Goal: Transaction & Acquisition: Purchase product/service

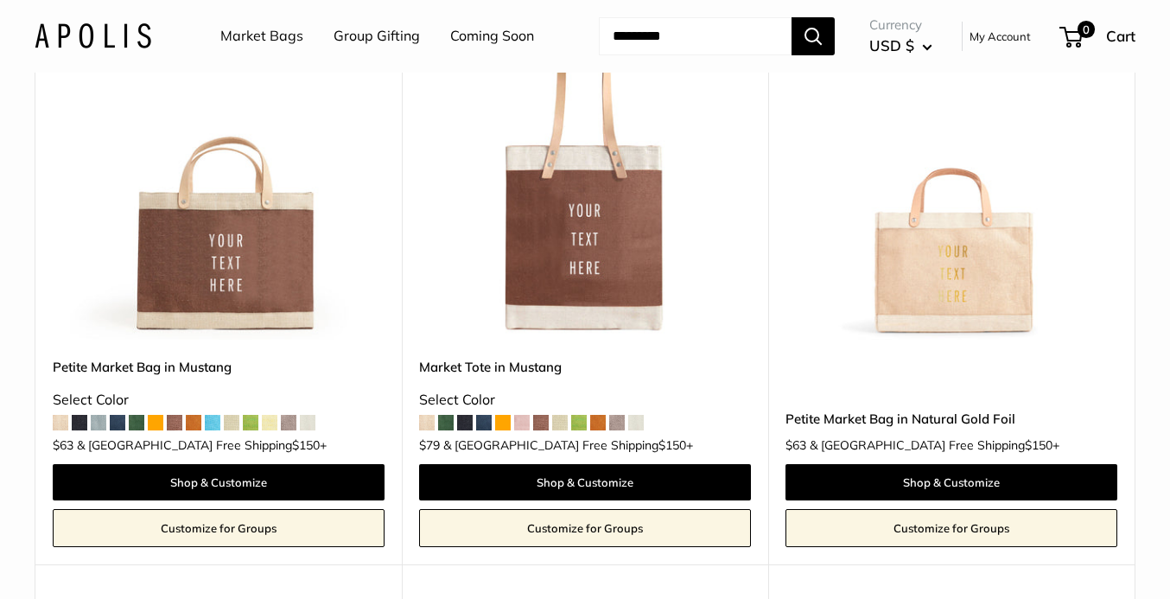
scroll to position [5776, 0]
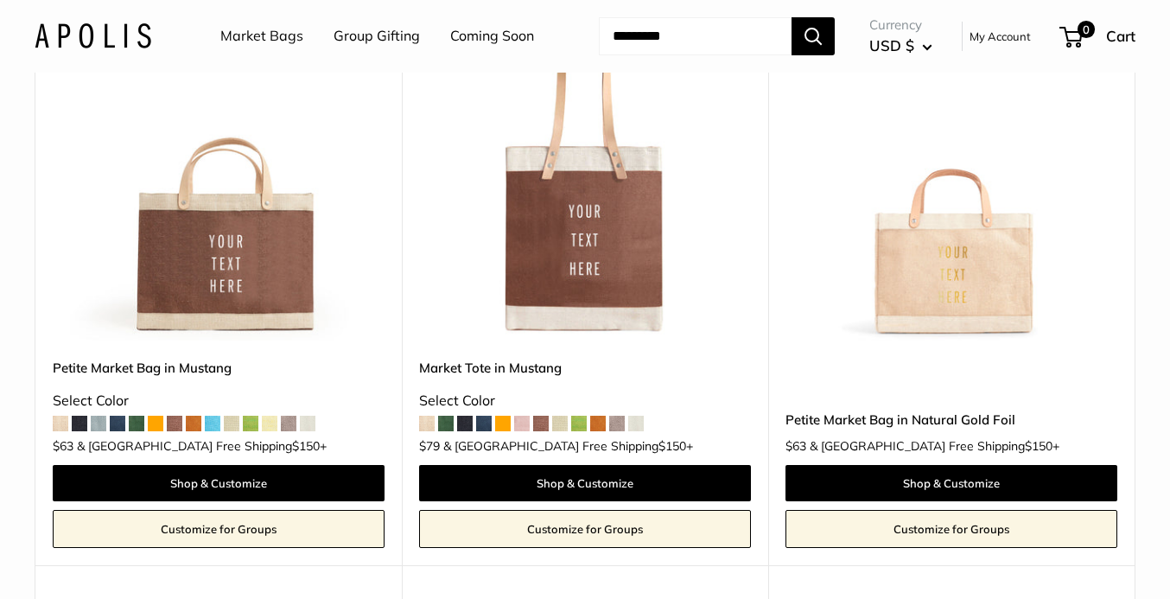
click at [0, 0] on img at bounding box center [0, 0] width 0 height 0
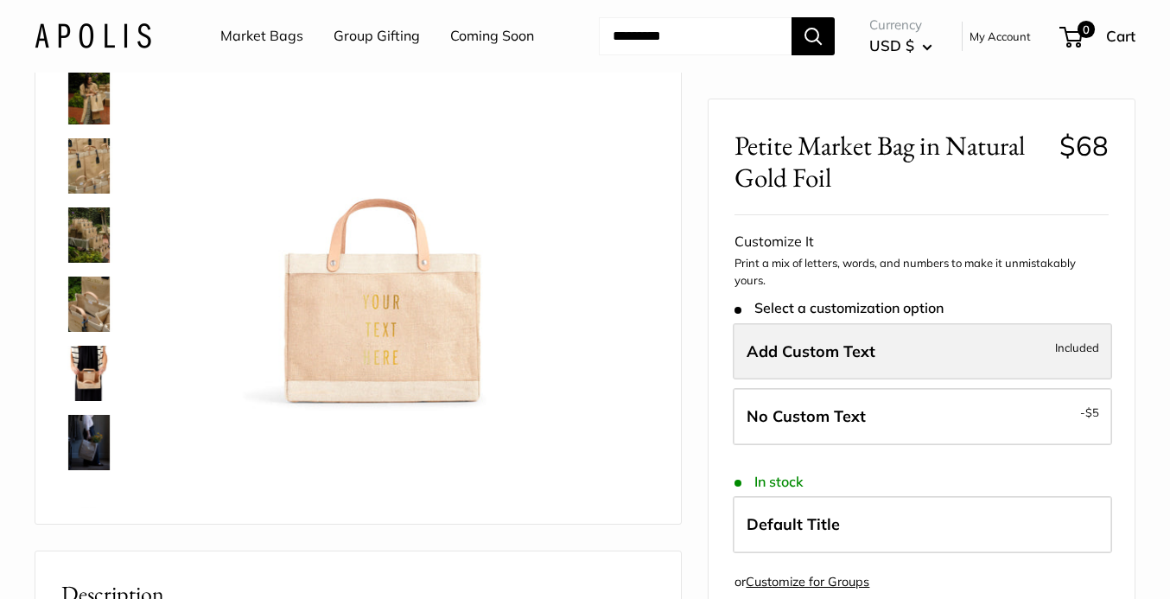
scroll to position [213, 0]
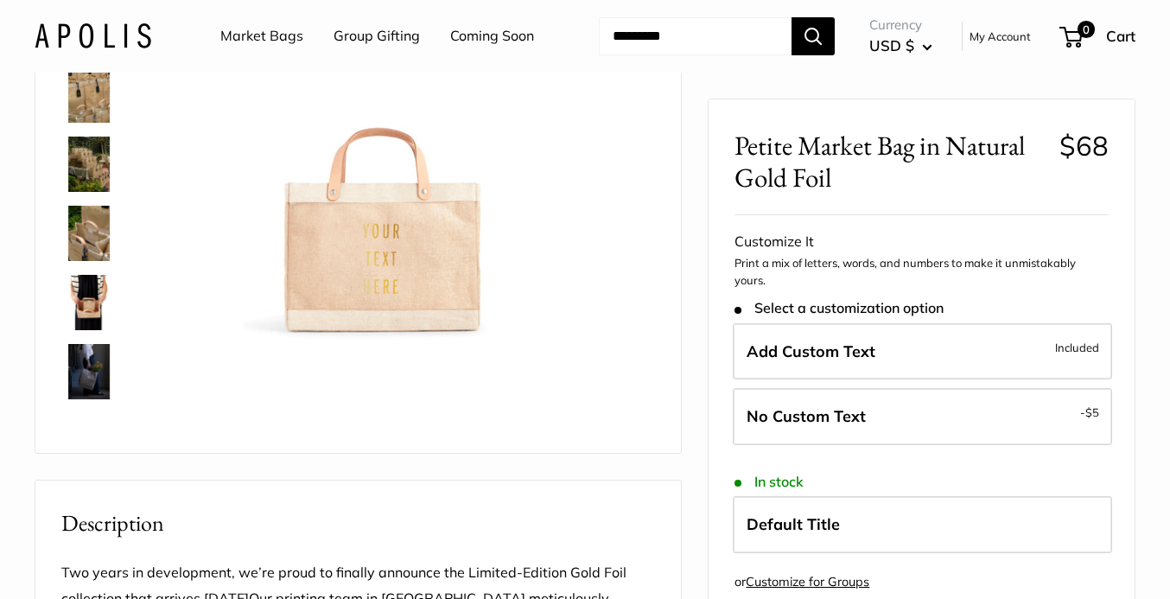
click at [91, 232] on img at bounding box center [88, 233] width 55 height 55
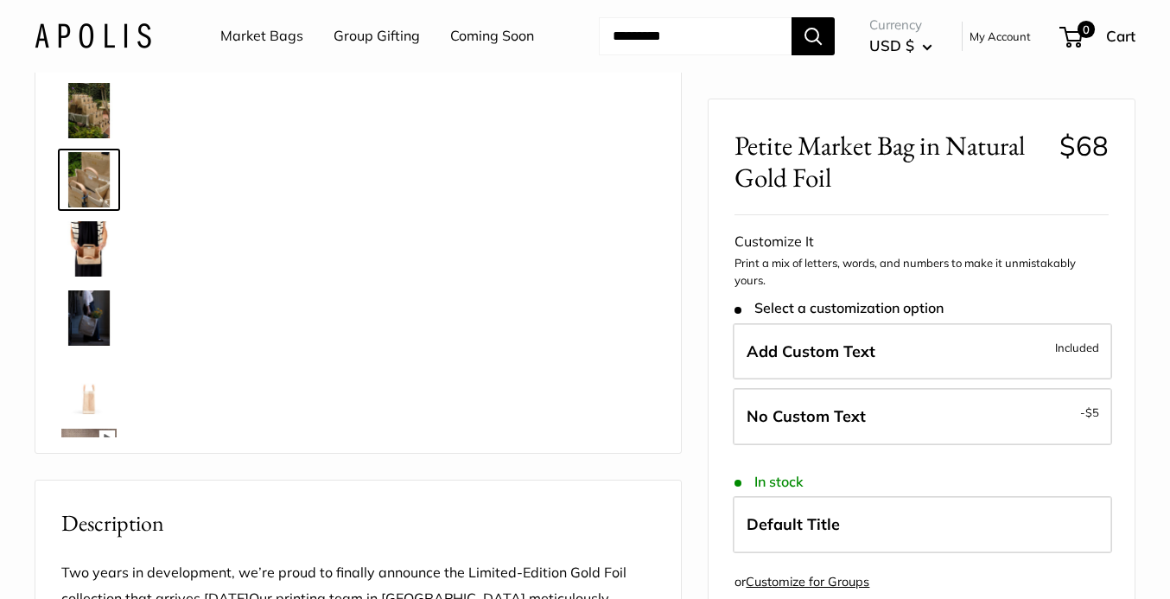
click at [85, 252] on img at bounding box center [88, 248] width 55 height 55
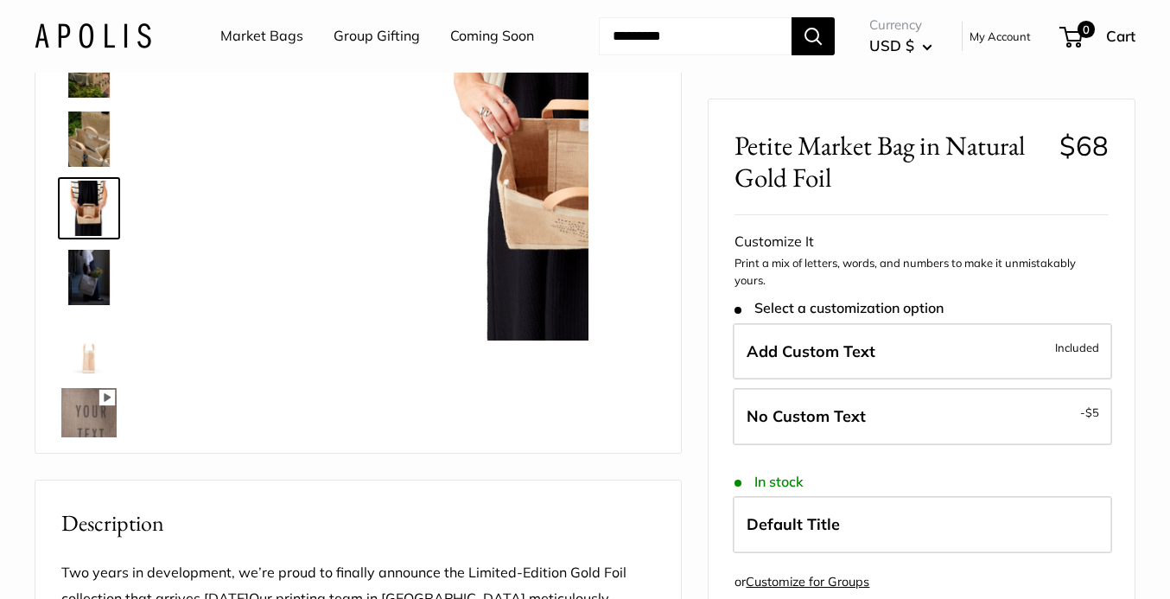
scroll to position [123, 0]
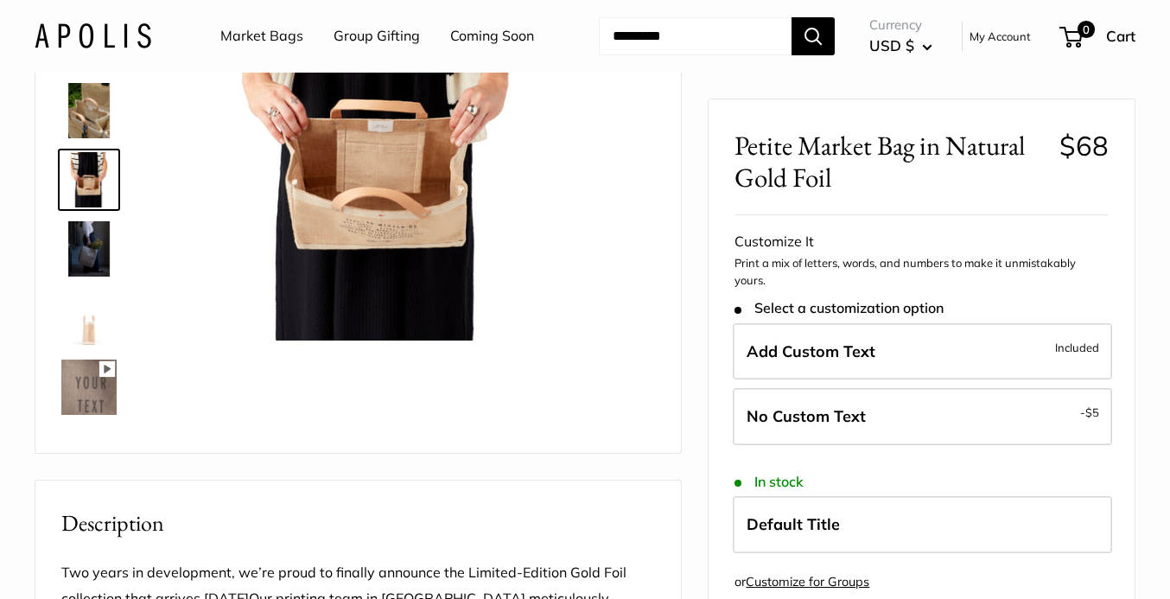
click at [89, 323] on img at bounding box center [88, 317] width 55 height 55
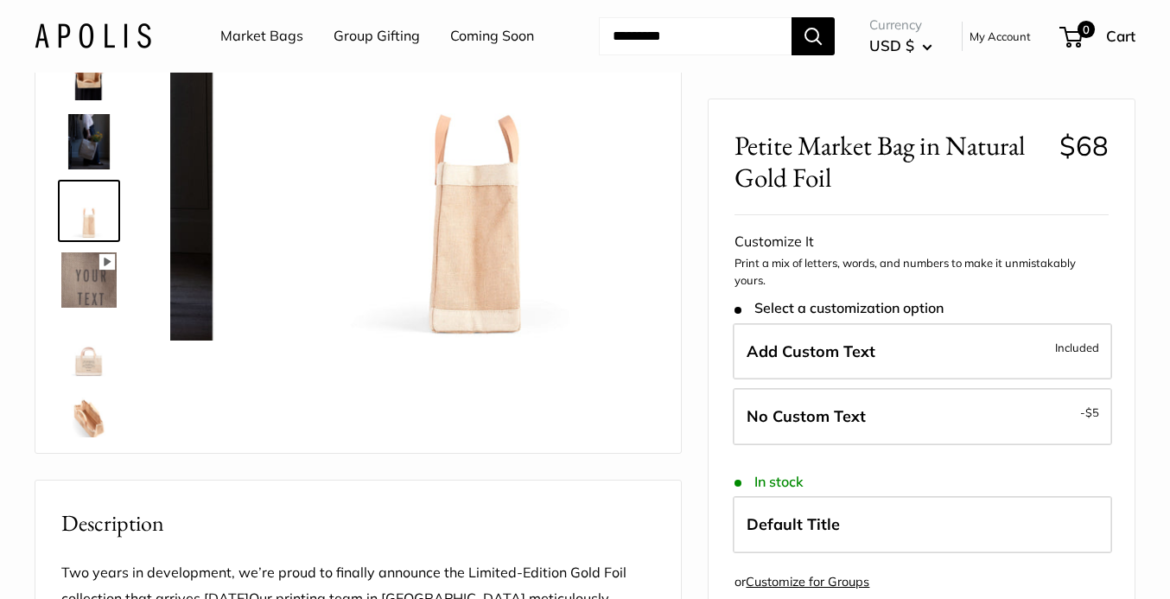
scroll to position [261, 0]
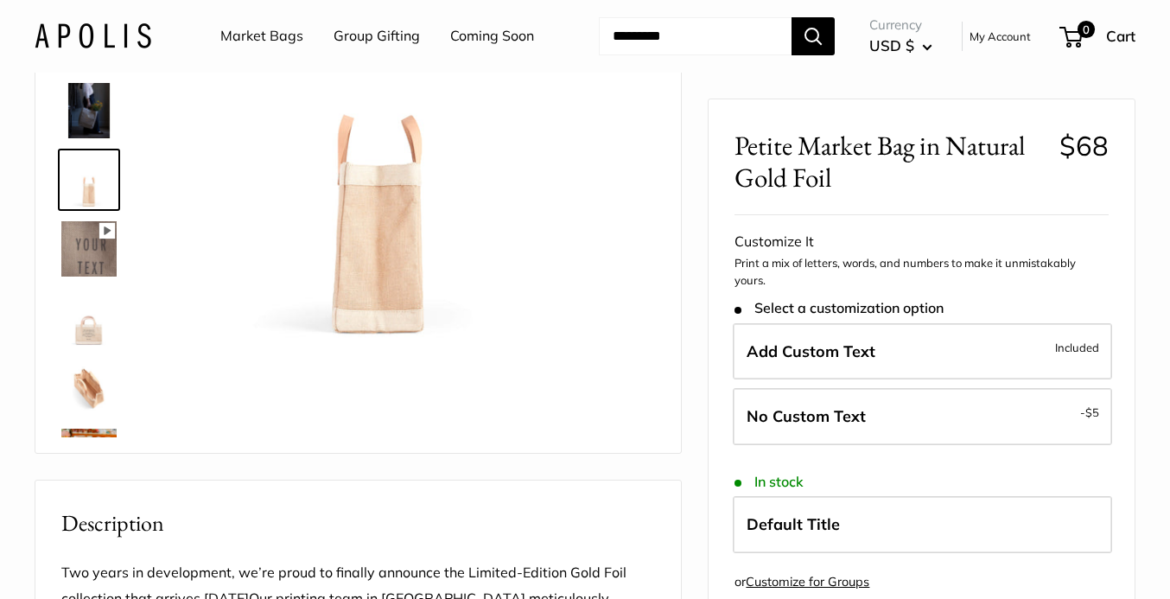
click at [86, 327] on img at bounding box center [88, 317] width 55 height 55
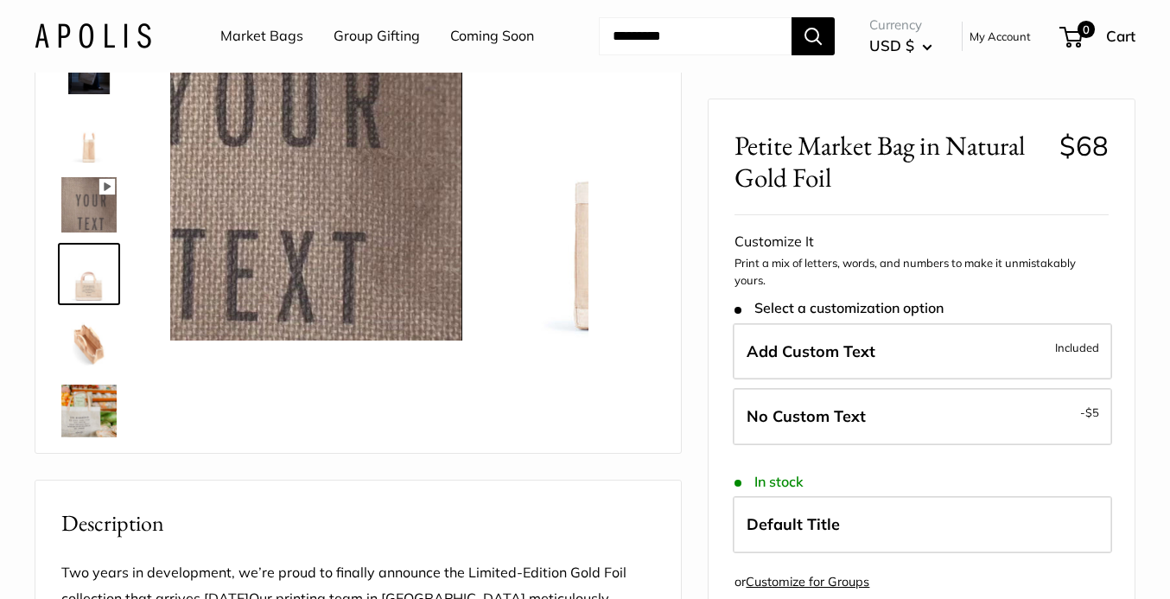
scroll to position [387, 0]
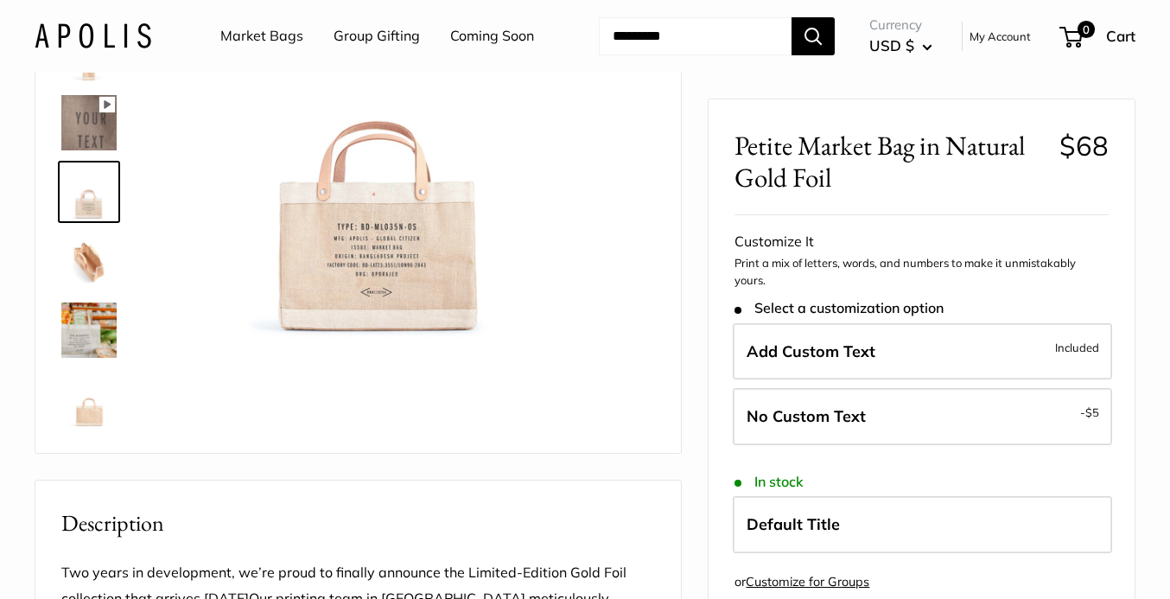
click at [85, 256] on img at bounding box center [88, 260] width 55 height 55
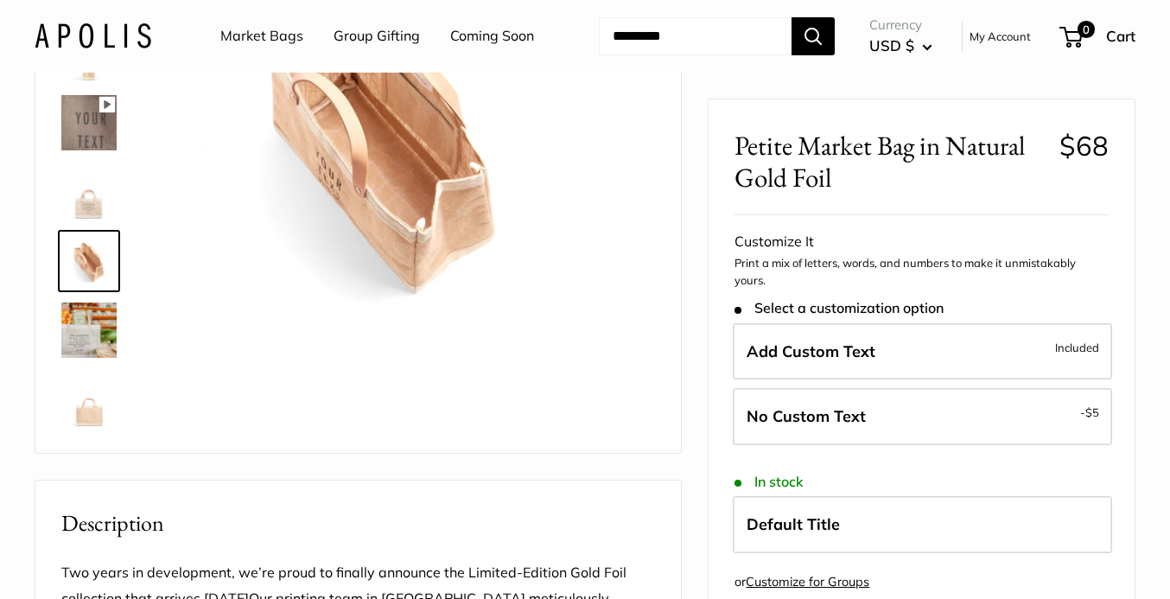
click at [89, 330] on img at bounding box center [88, 329] width 55 height 55
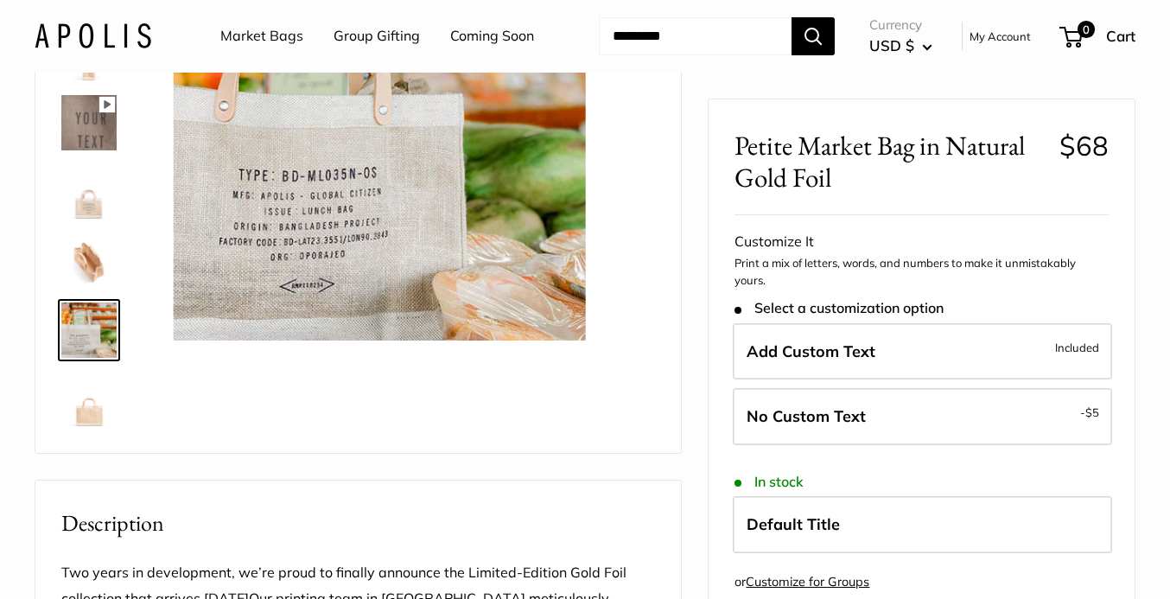
click at [98, 404] on img at bounding box center [88, 399] width 55 height 55
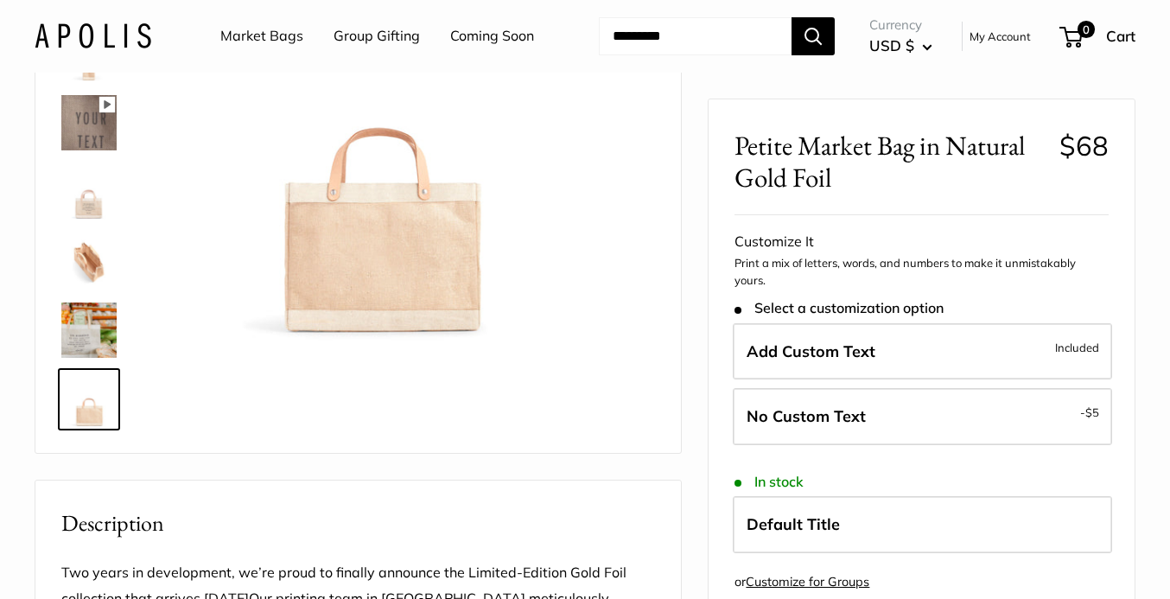
click at [84, 121] on img at bounding box center [88, 122] width 55 height 55
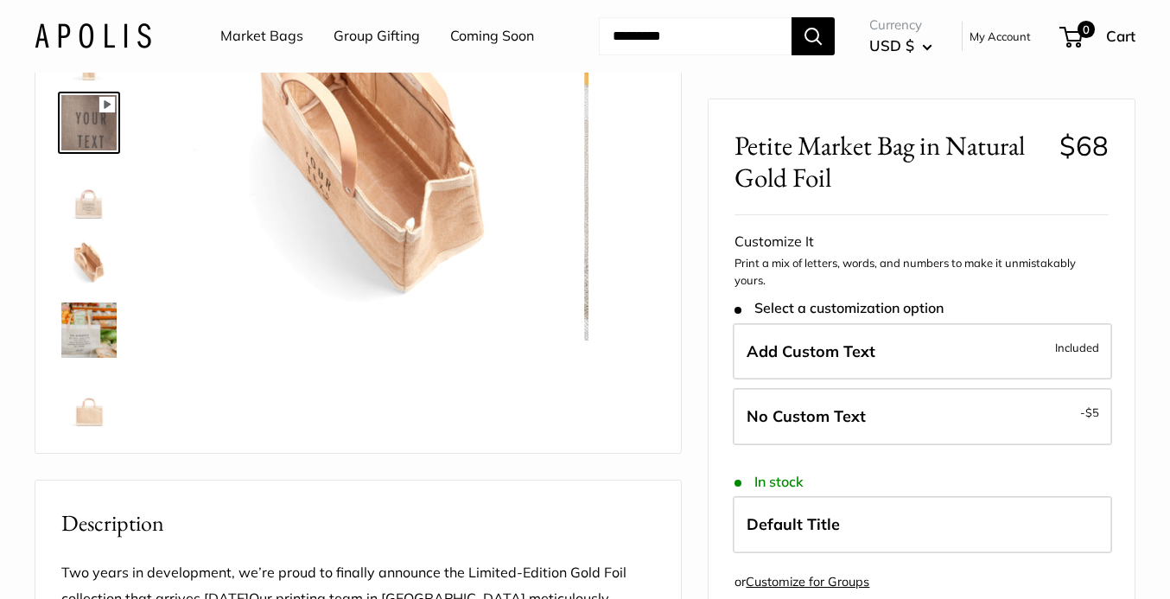
scroll to position [330, 0]
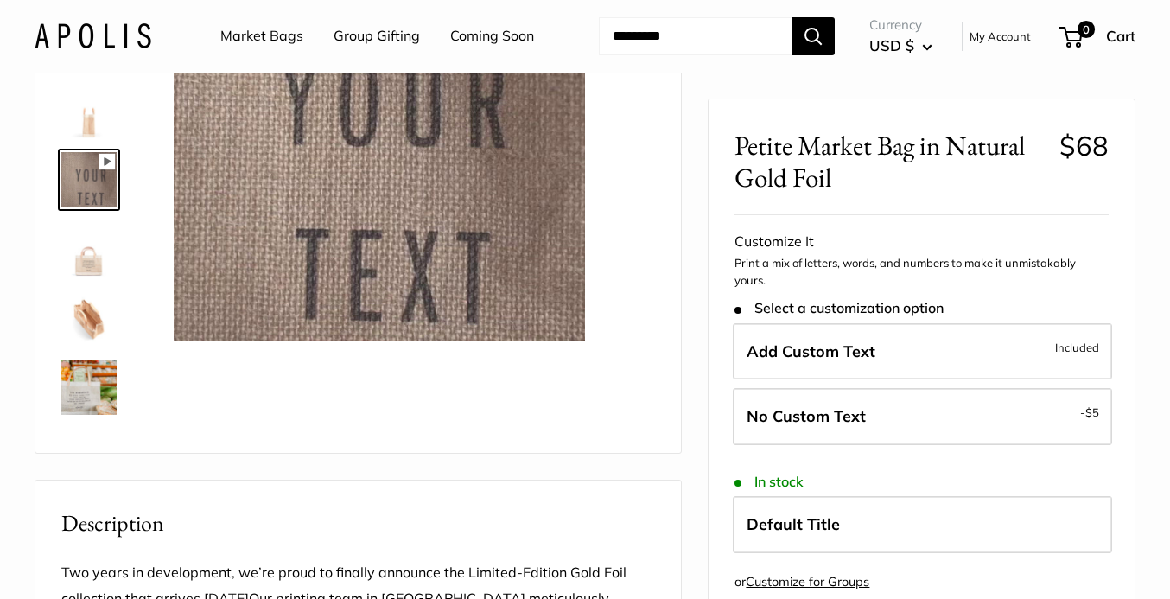
click at [106, 166] on icon at bounding box center [107, 162] width 16 height 16
type input "*"
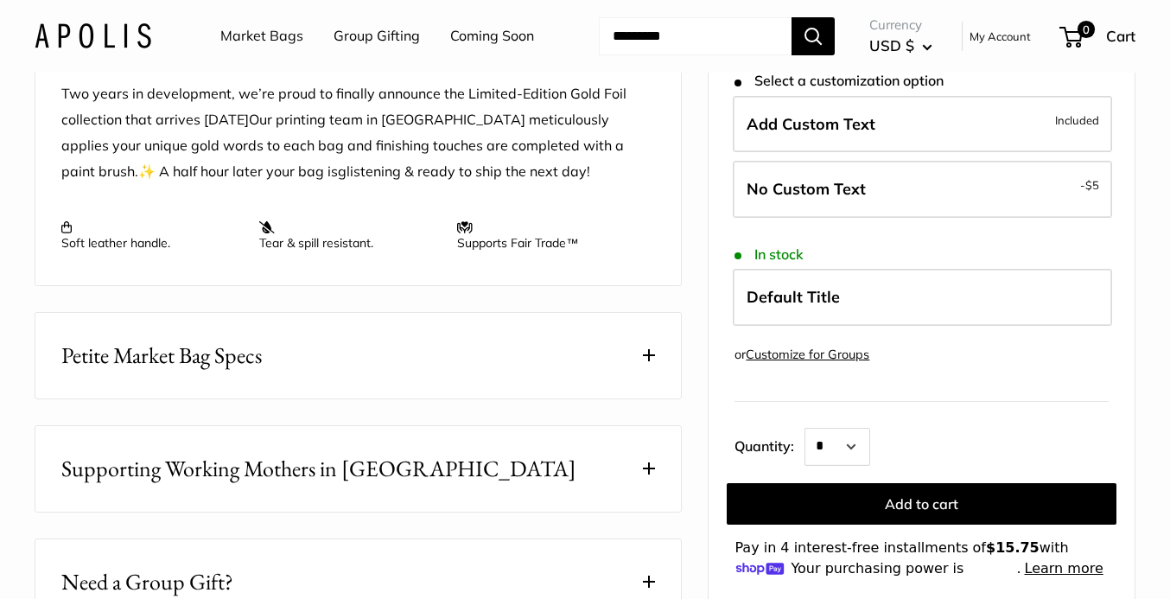
scroll to position [685, 0]
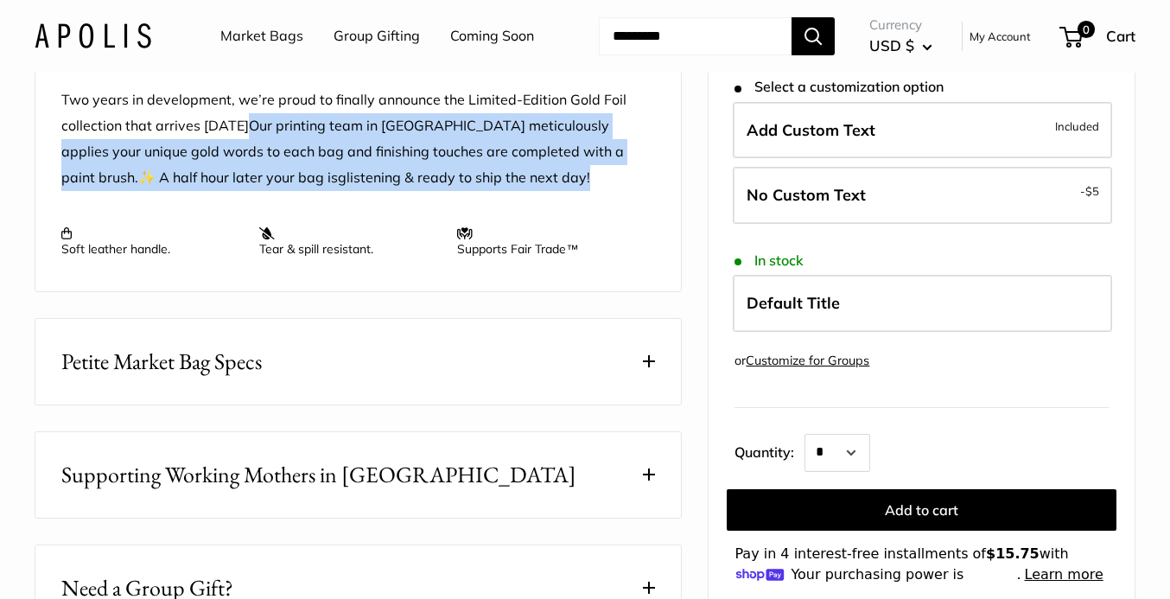
drag, startPoint x: 290, startPoint y: 125, endPoint x: 511, endPoint y: 172, distance: 226.0
click at [511, 172] on p "Two years in development, we’re proud to finally announce the Limited-Edition G…" at bounding box center [358, 139] width 594 height 104
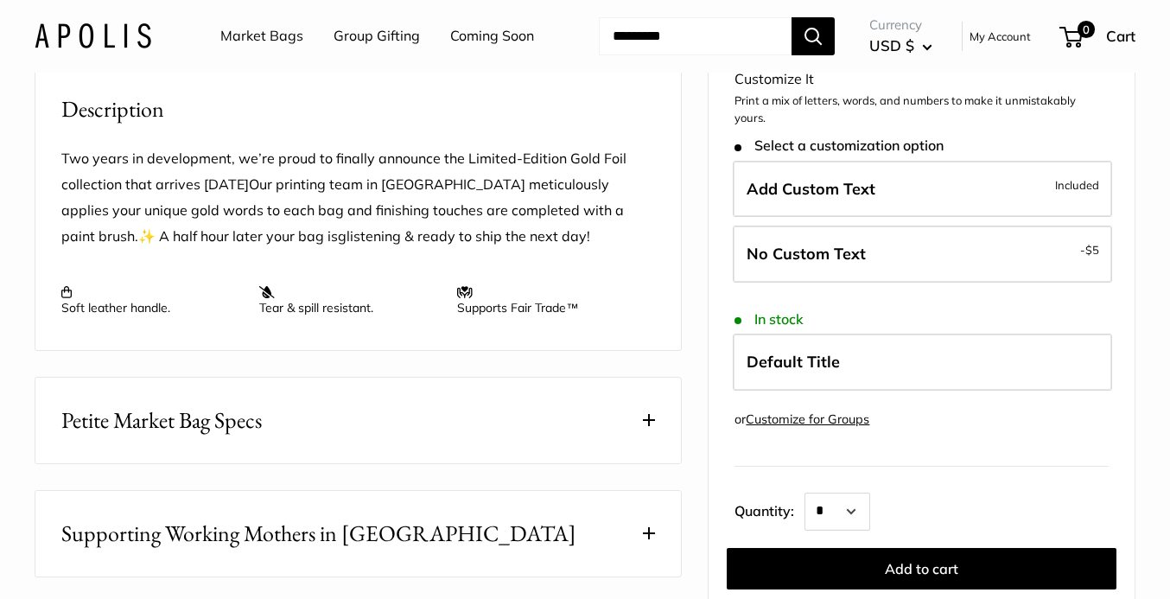
scroll to position [644, 0]
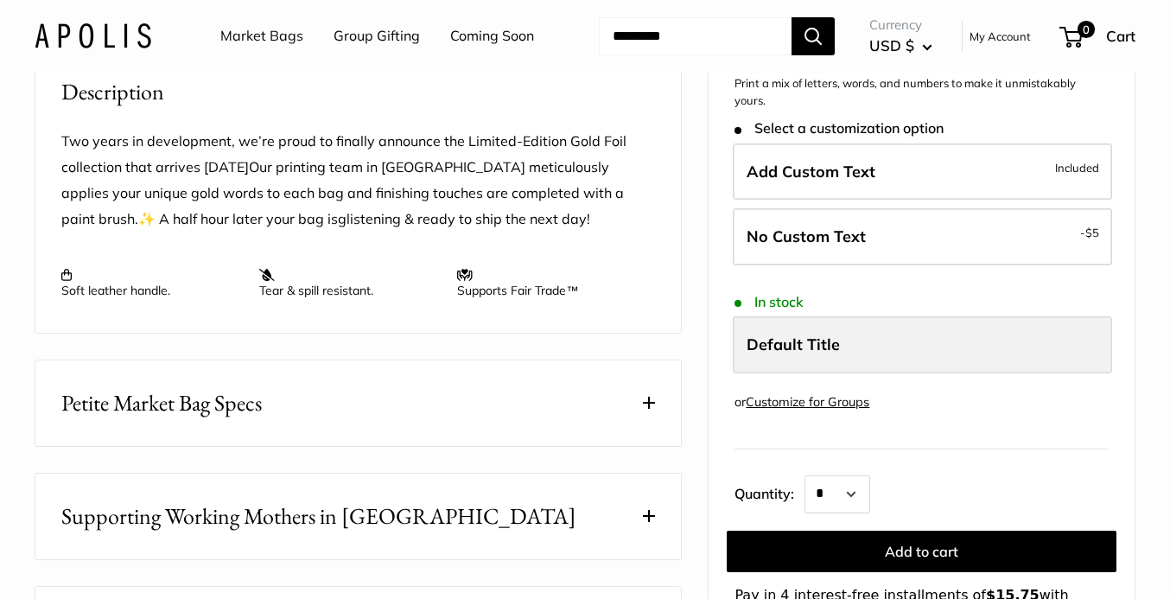
click at [828, 338] on span "Default Title" at bounding box center [792, 344] width 93 height 20
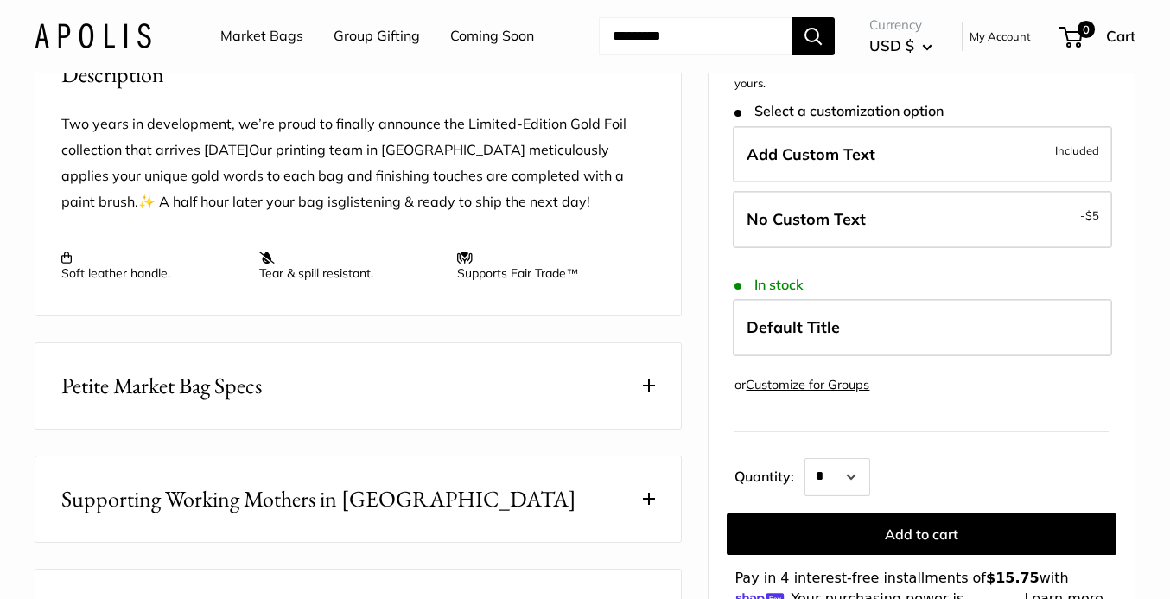
scroll to position [664, 0]
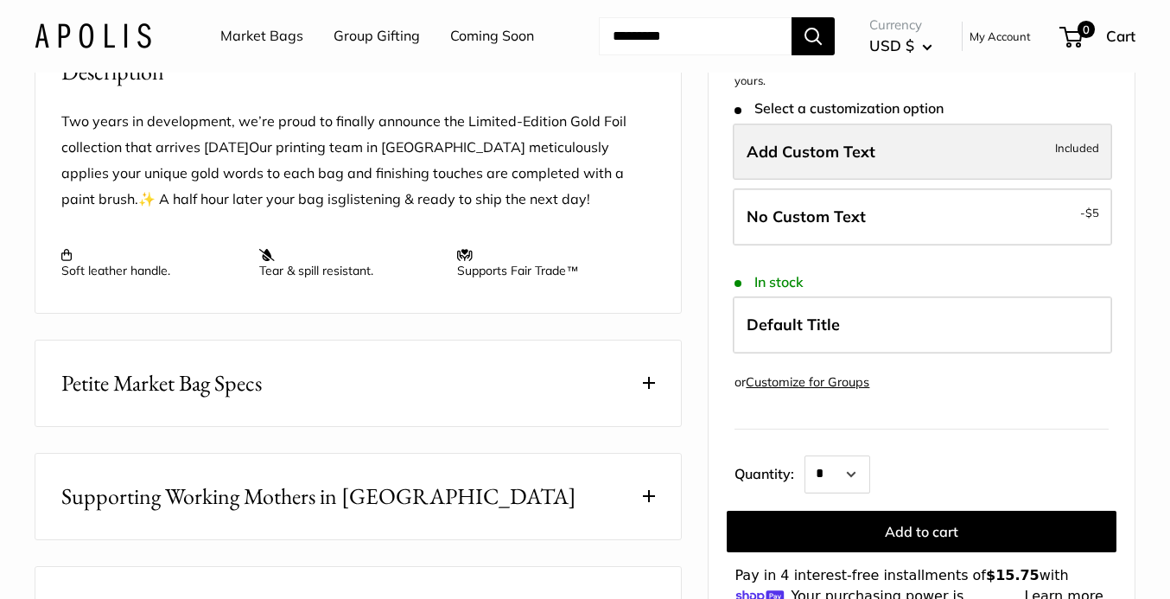
click at [820, 142] on span "Add Custom Text" at bounding box center [810, 152] width 129 height 20
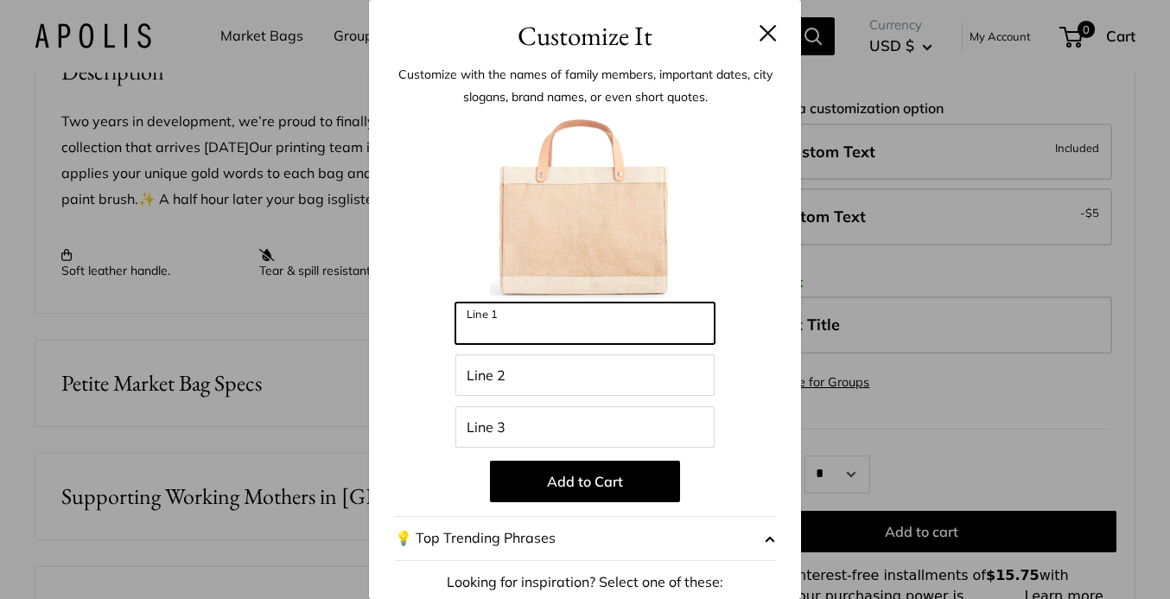
click at [522, 332] on input "Line 1" at bounding box center [584, 322] width 259 height 41
type input "**********"
